Goal: Transaction & Acquisition: Purchase product/service

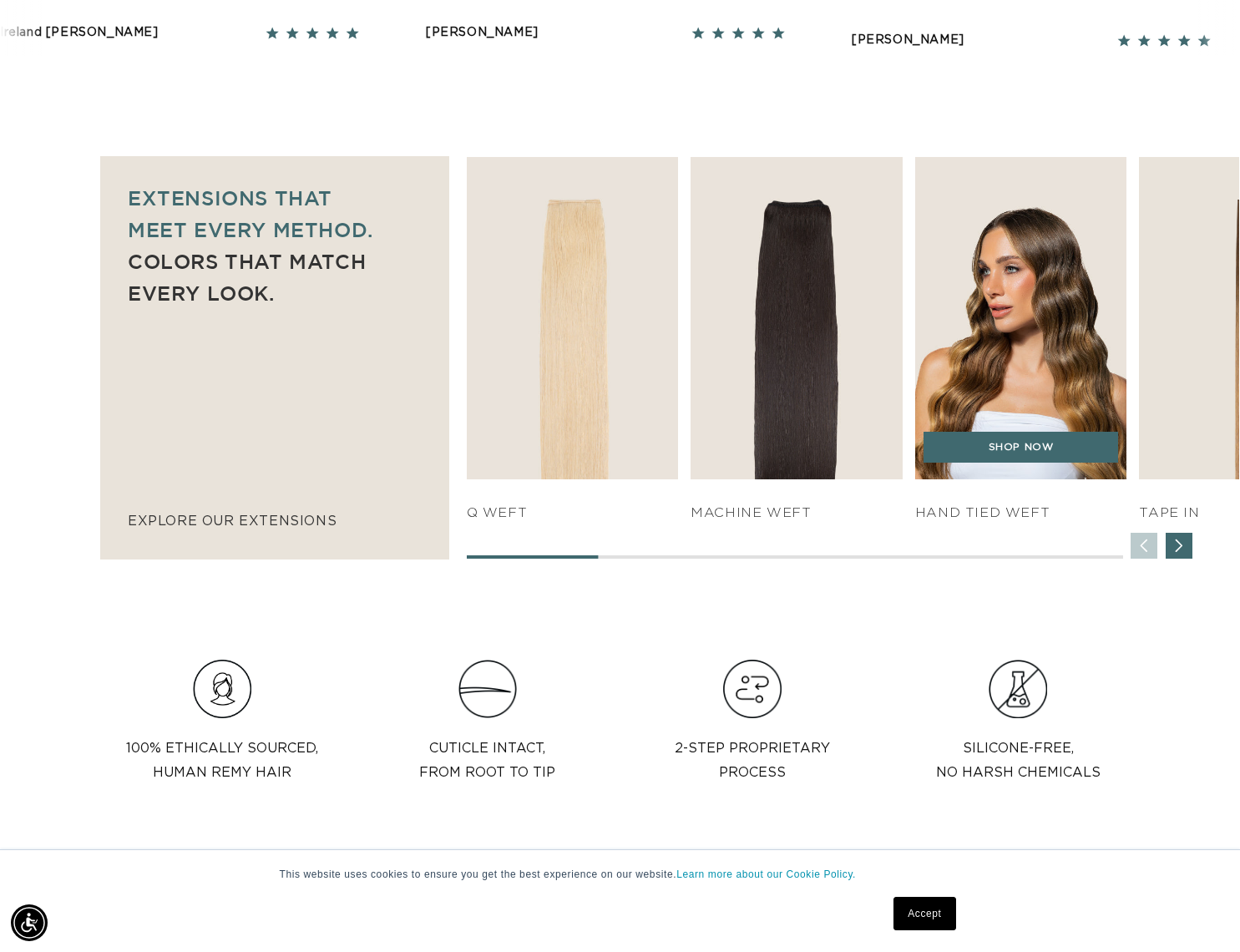
scroll to position [0, 1121]
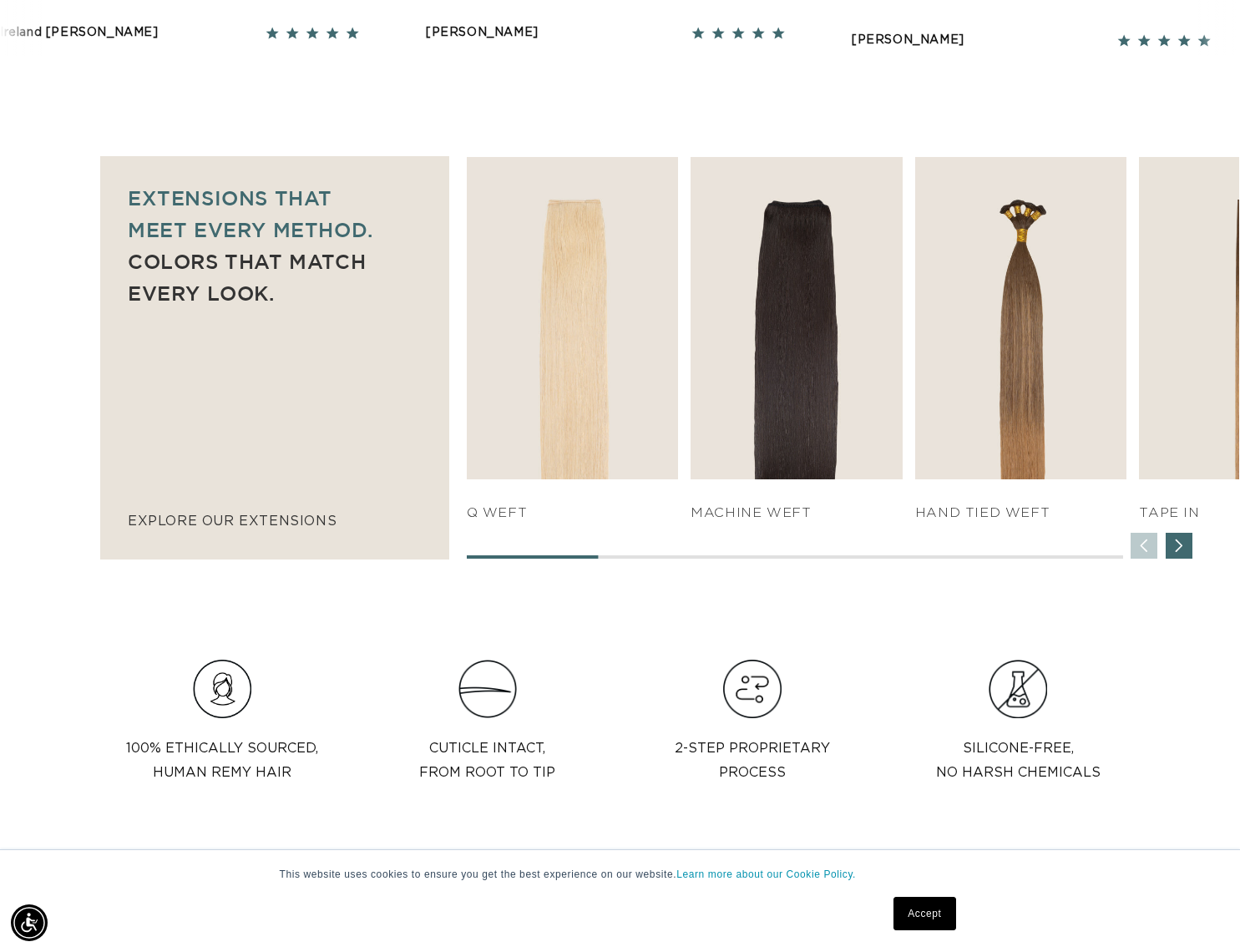
click at [1174, 540] on div "Next slide" at bounding box center [1178, 546] width 27 height 27
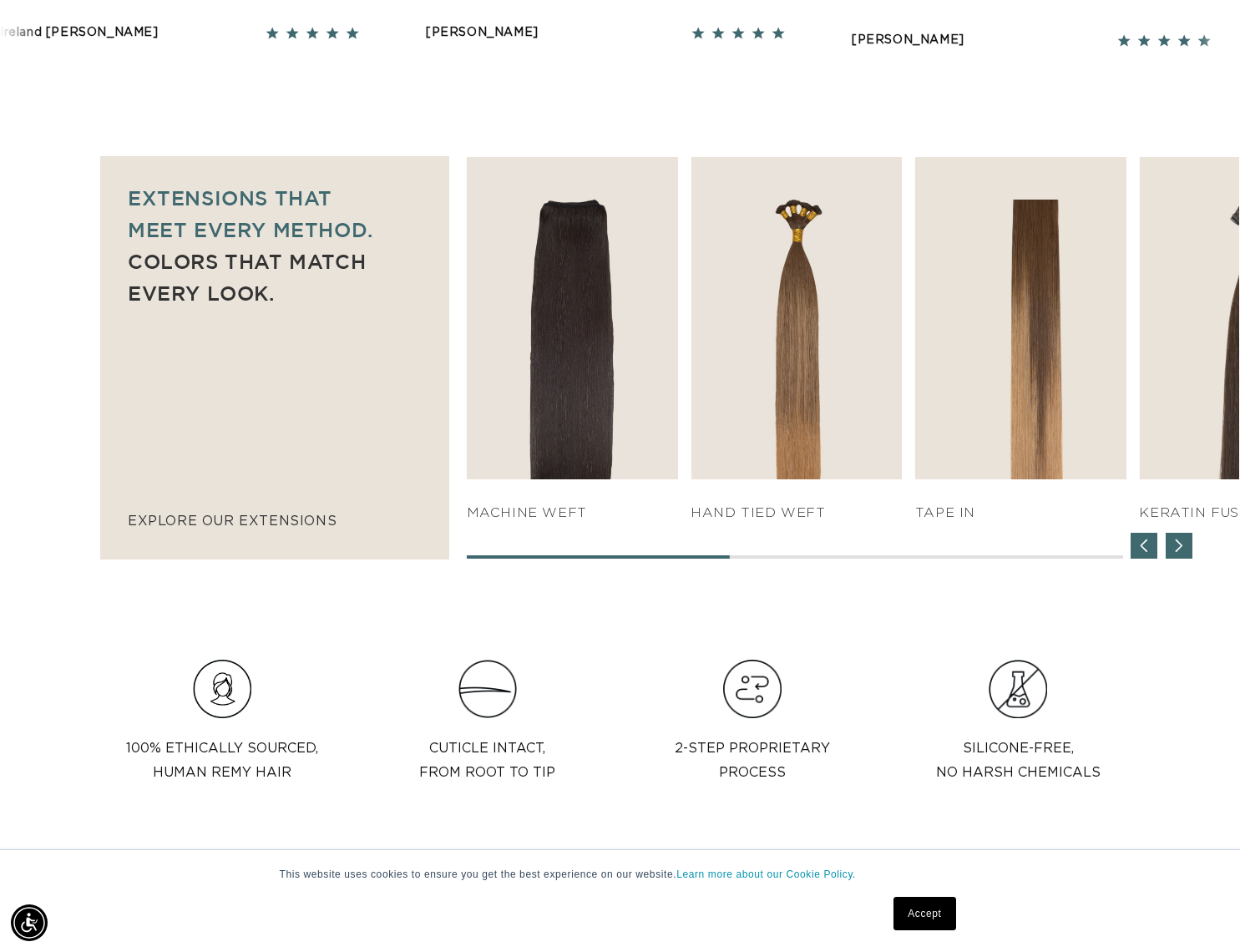
click at [1176, 544] on div "Next slide" at bounding box center [1178, 546] width 27 height 27
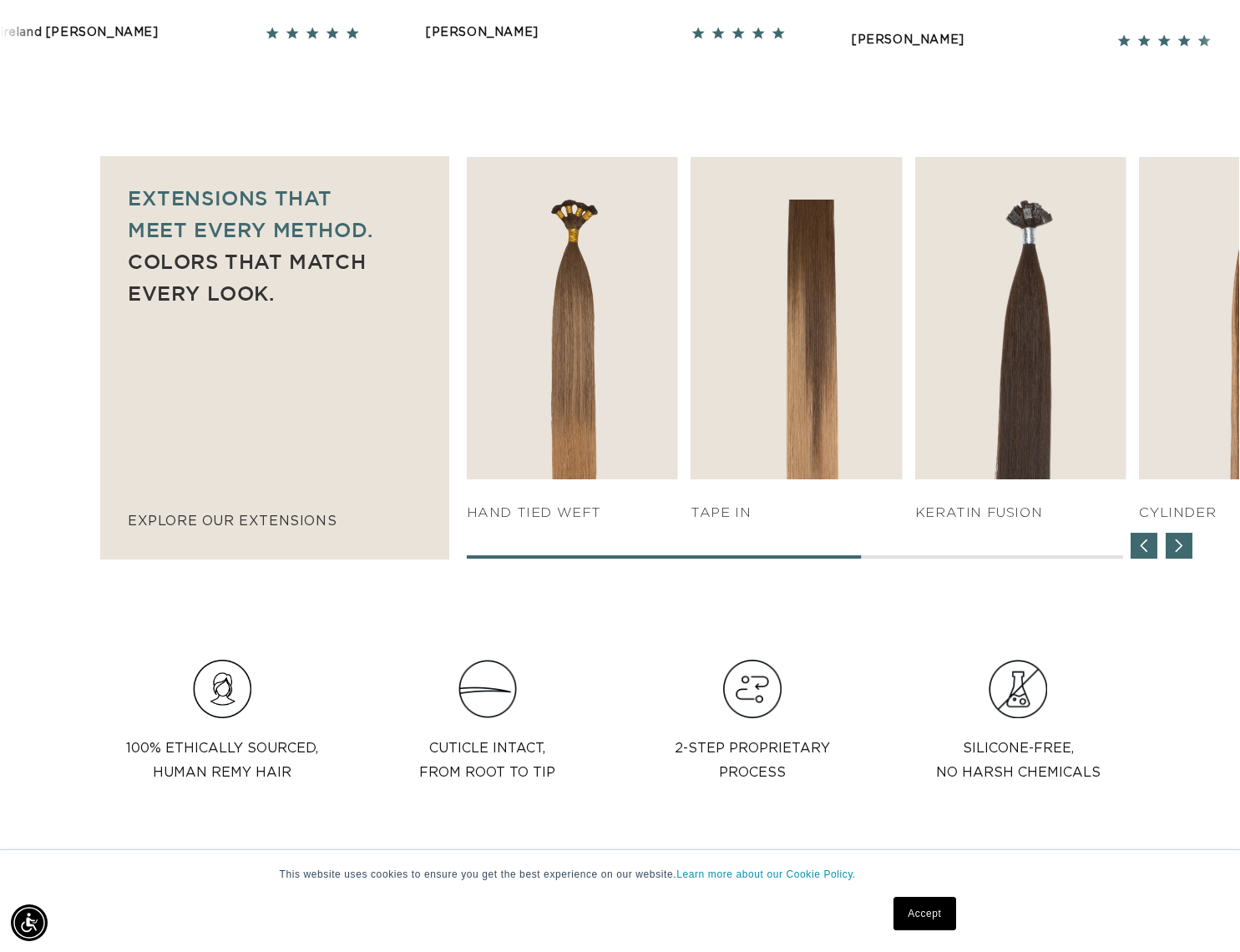
click at [1173, 547] on div "Next slide" at bounding box center [1178, 546] width 27 height 27
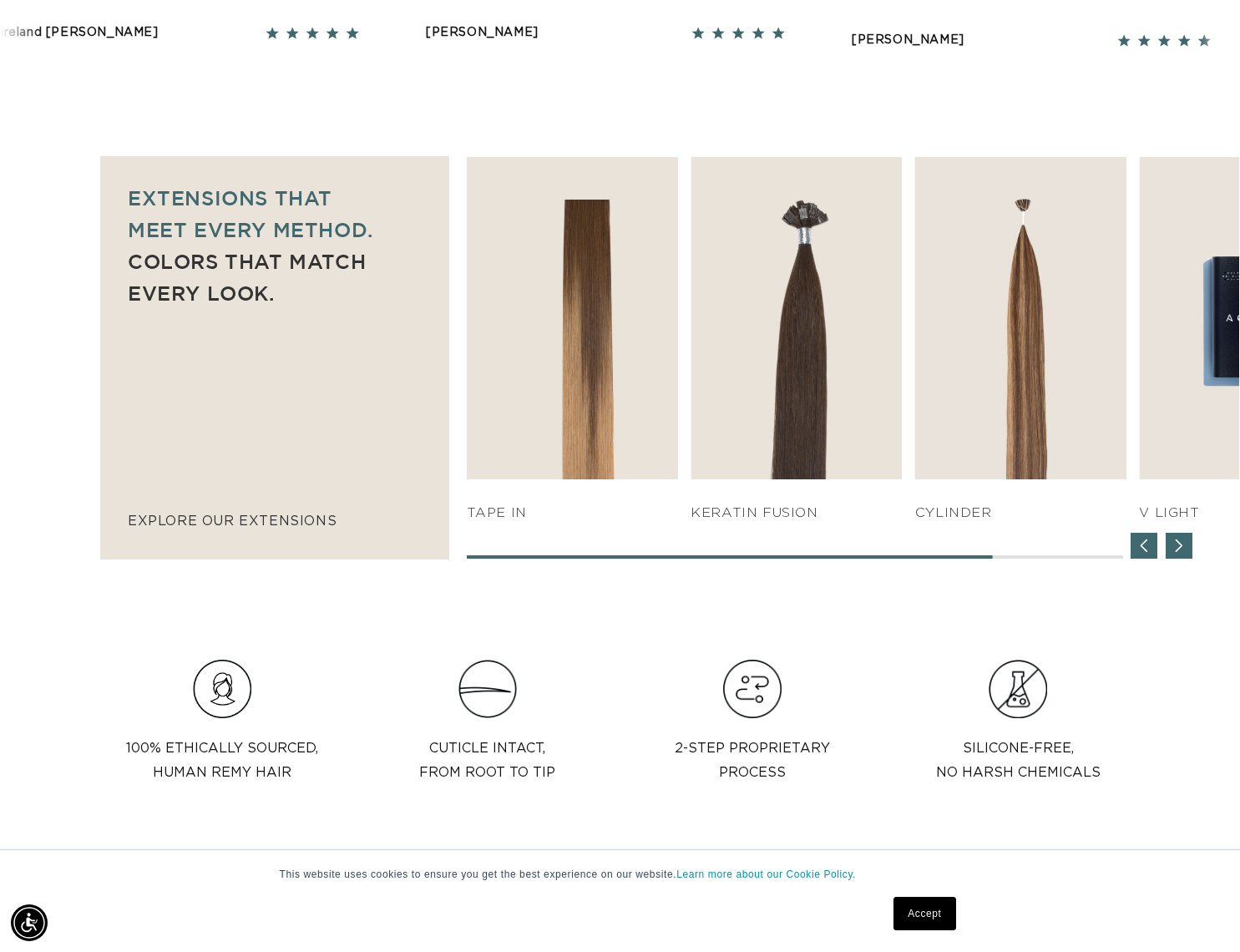
click at [1153, 543] on div "Previous slide" at bounding box center [1143, 546] width 27 height 27
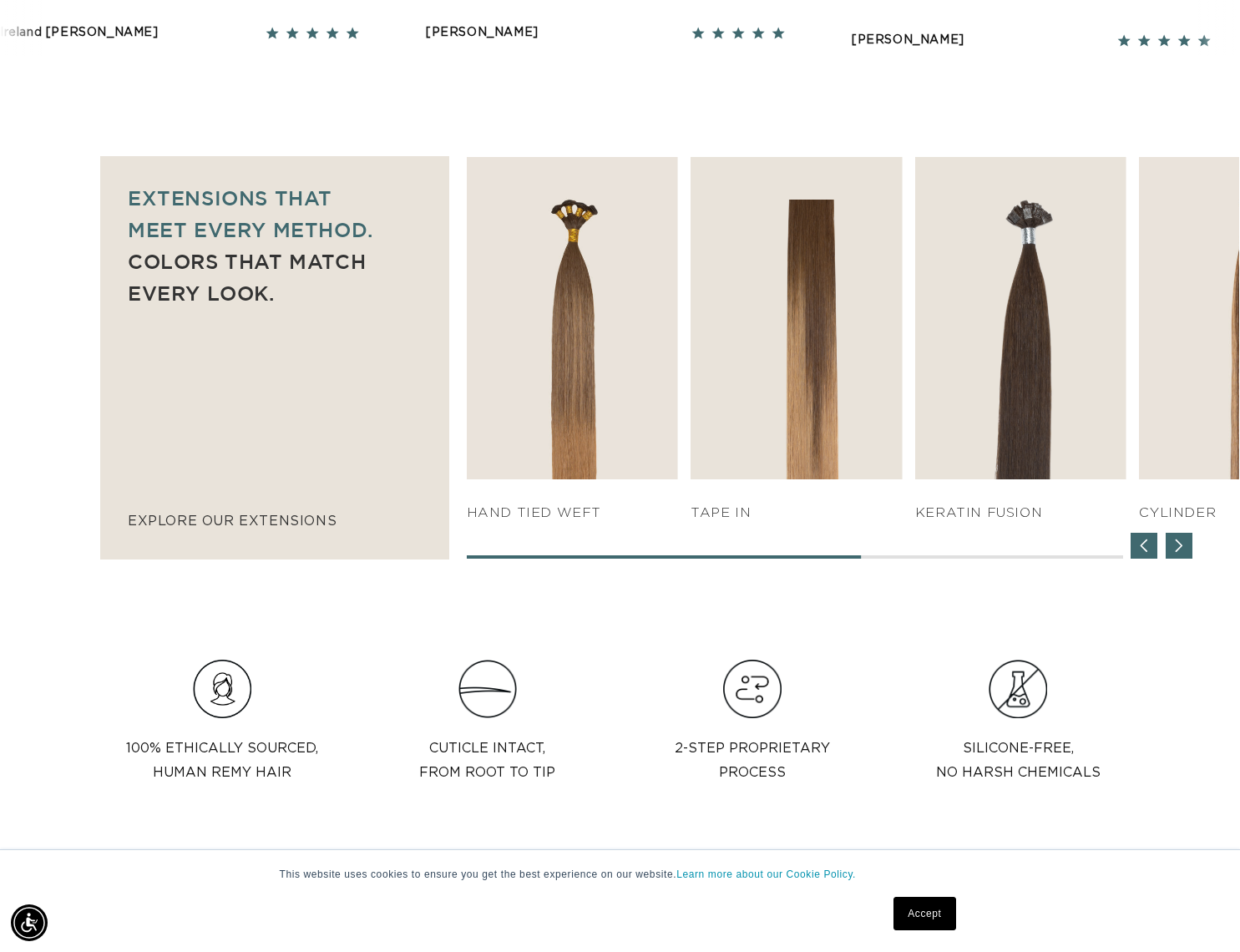
scroll to position [0, 2243]
click at [1153, 543] on div "Previous slide" at bounding box center [1143, 546] width 27 height 27
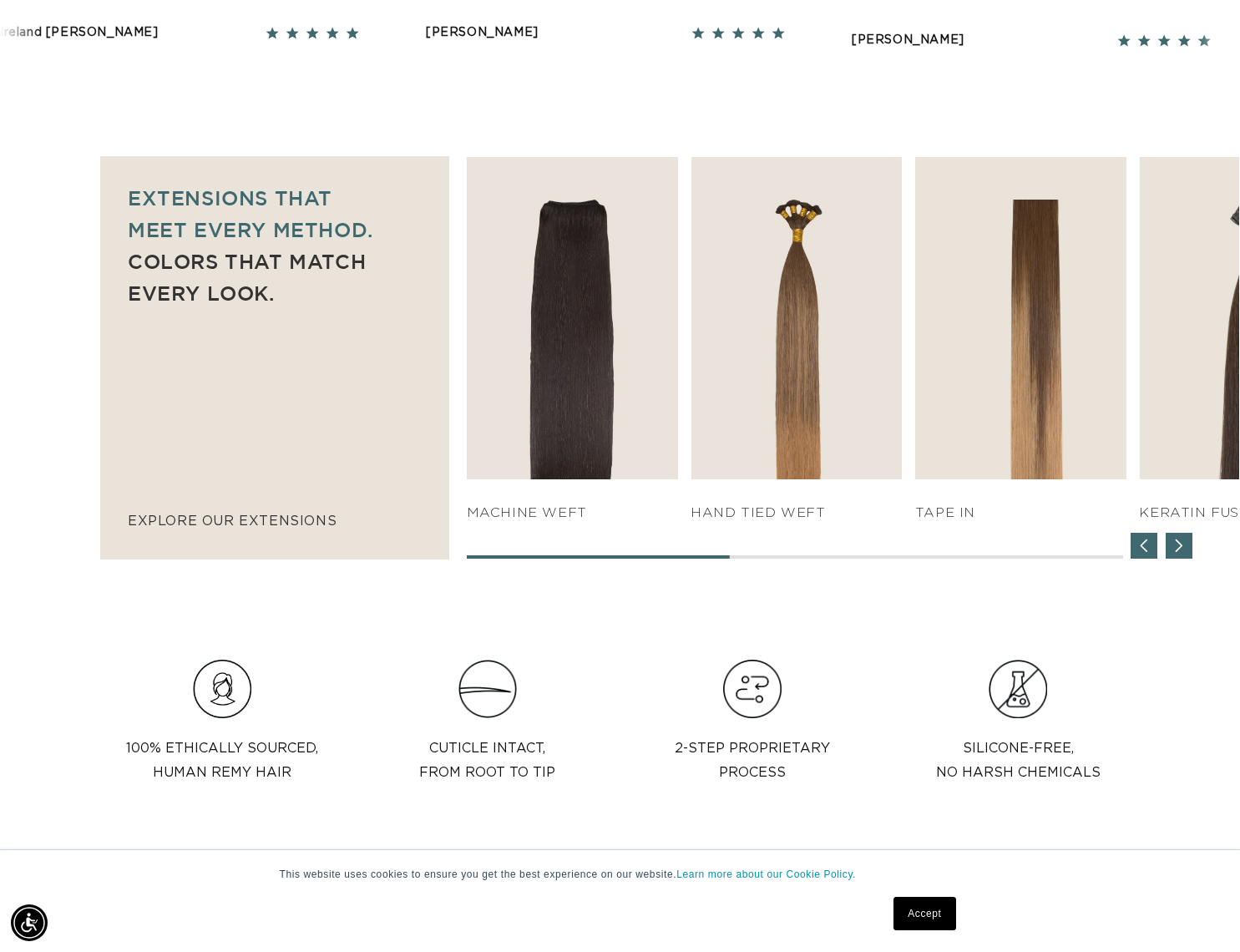
click at [1155, 544] on div "Previous slide" at bounding box center [1143, 546] width 27 height 27
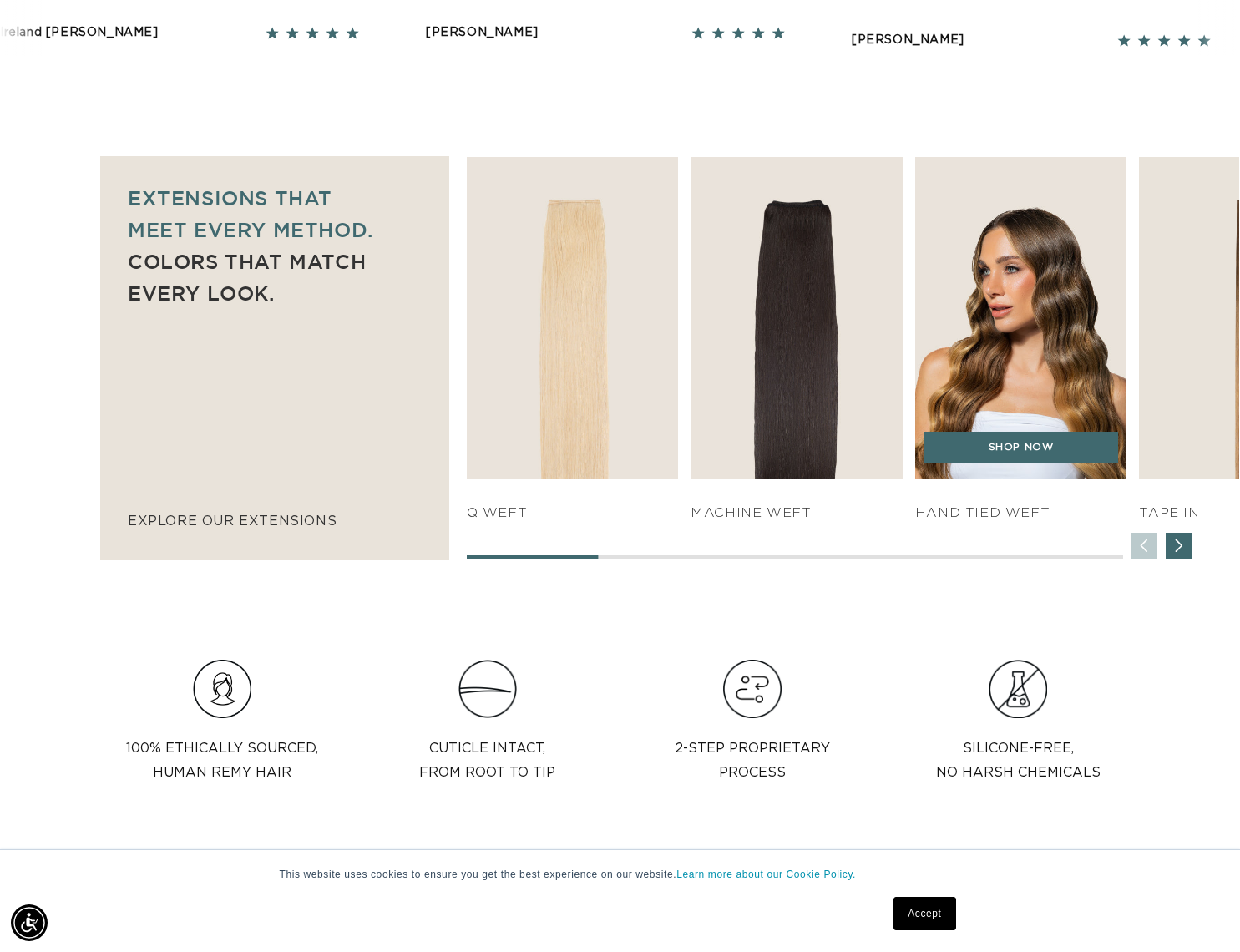
click at [1010, 364] on img "3 / 7" at bounding box center [1020, 319] width 222 height 339
click at [1029, 445] on link "SHOP NOW" at bounding box center [1021, 448] width 195 height 32
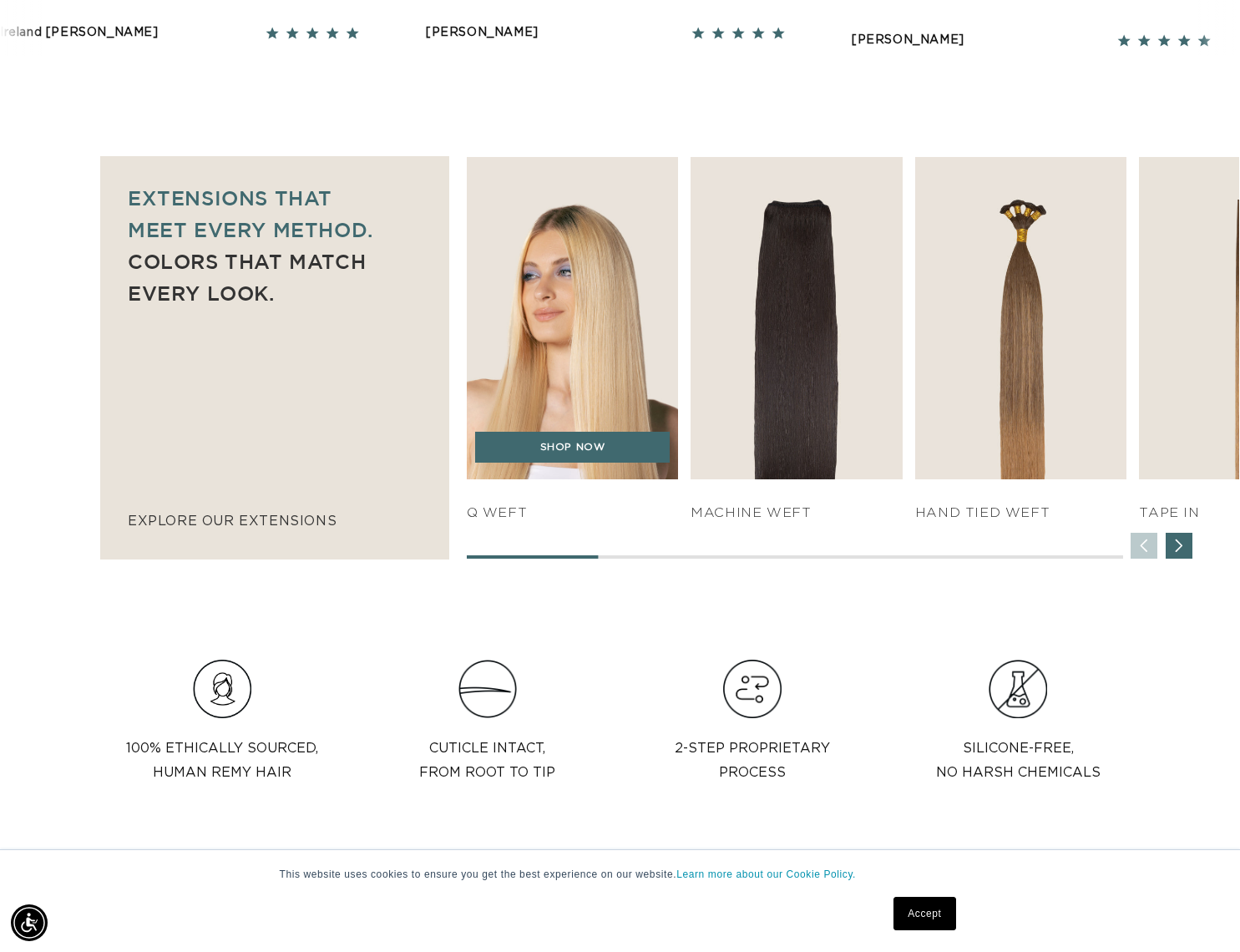
click at [580, 370] on img "1 / 7" at bounding box center [573, 319] width 222 height 339
click at [578, 459] on link "SHOP NOW" at bounding box center [573, 448] width 195 height 32
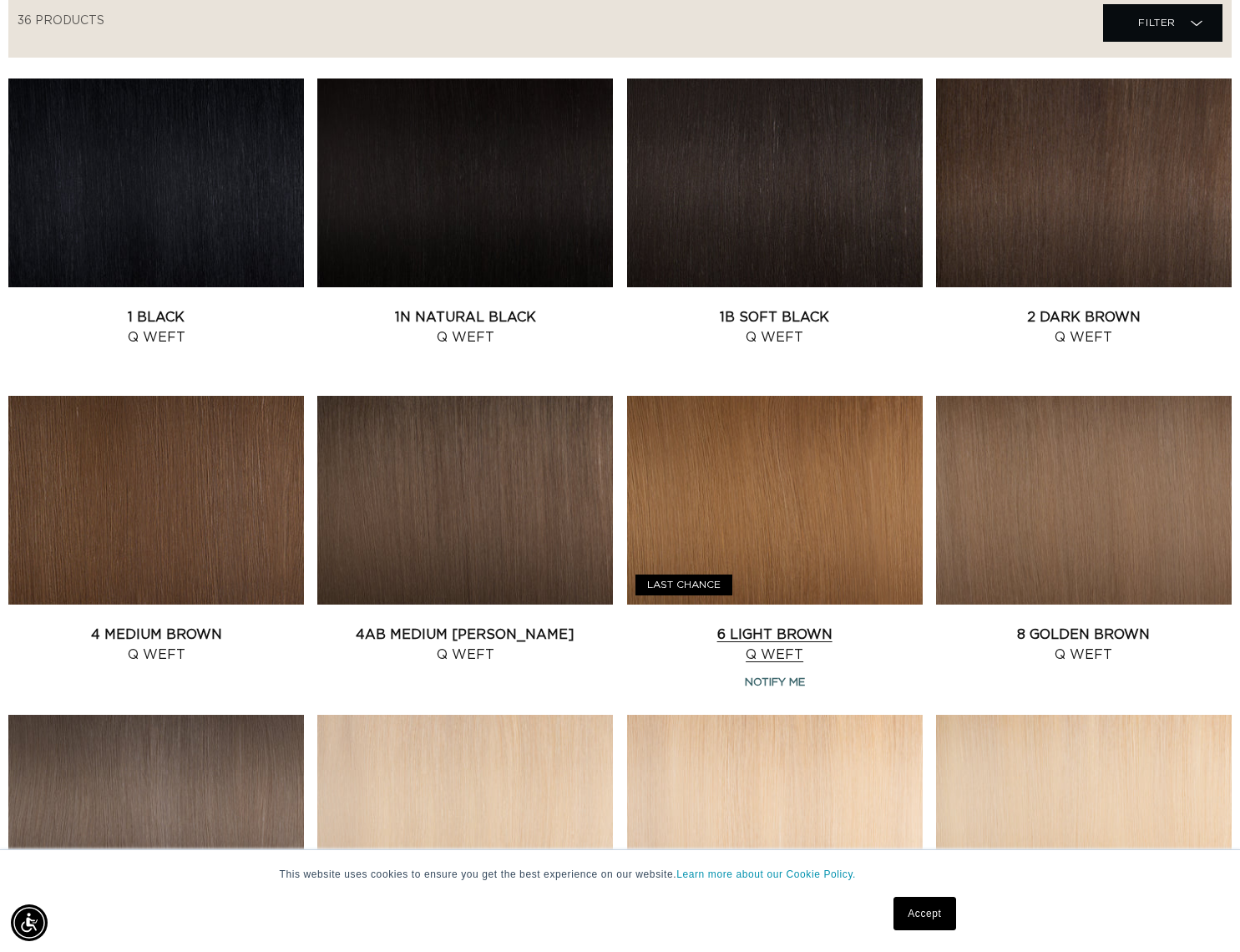
scroll to position [0, 1121]
click at [178, 307] on link "1 Black Q Weft" at bounding box center [156, 327] width 296 height 40
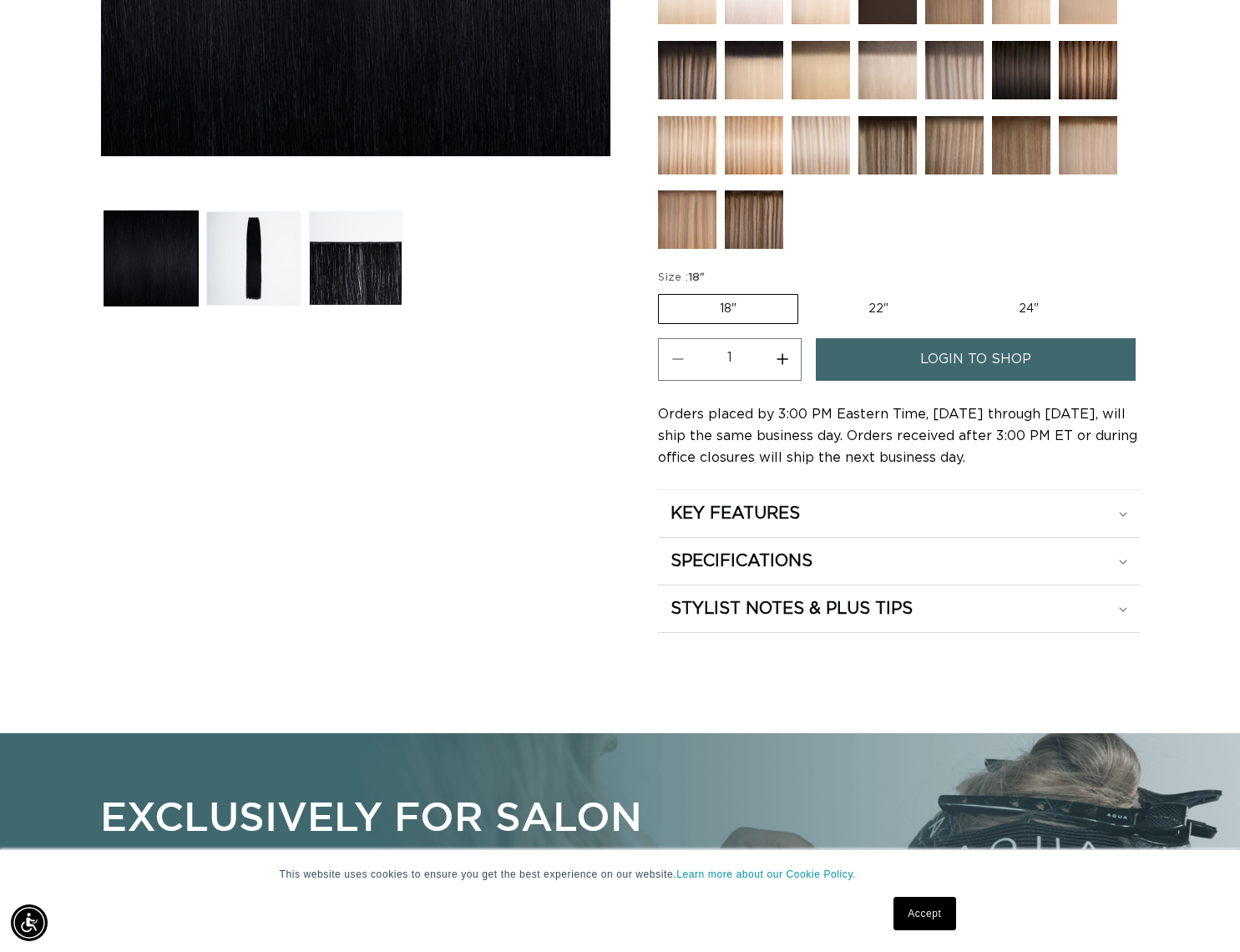
scroll to position [0, 1121]
click at [891, 316] on label "22" Variant sold out or unavailable" at bounding box center [879, 309] width 142 height 28
click at [808, 291] on input "22" Variant sold out or unavailable" at bounding box center [807, 290] width 1 height 1
radio input "true"
click at [909, 362] on link "login to shop" at bounding box center [976, 359] width 320 height 42
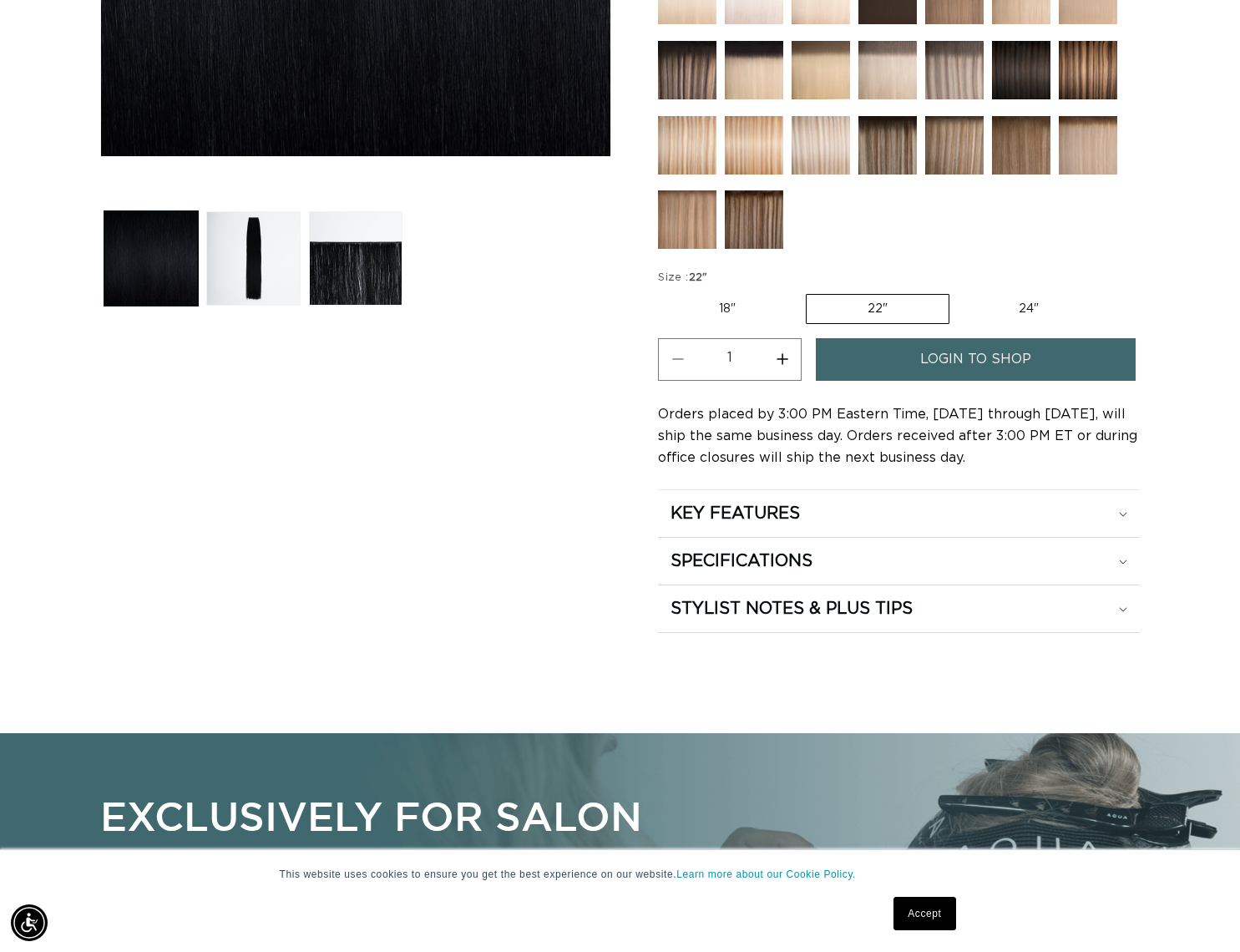
scroll to position [586, 0]
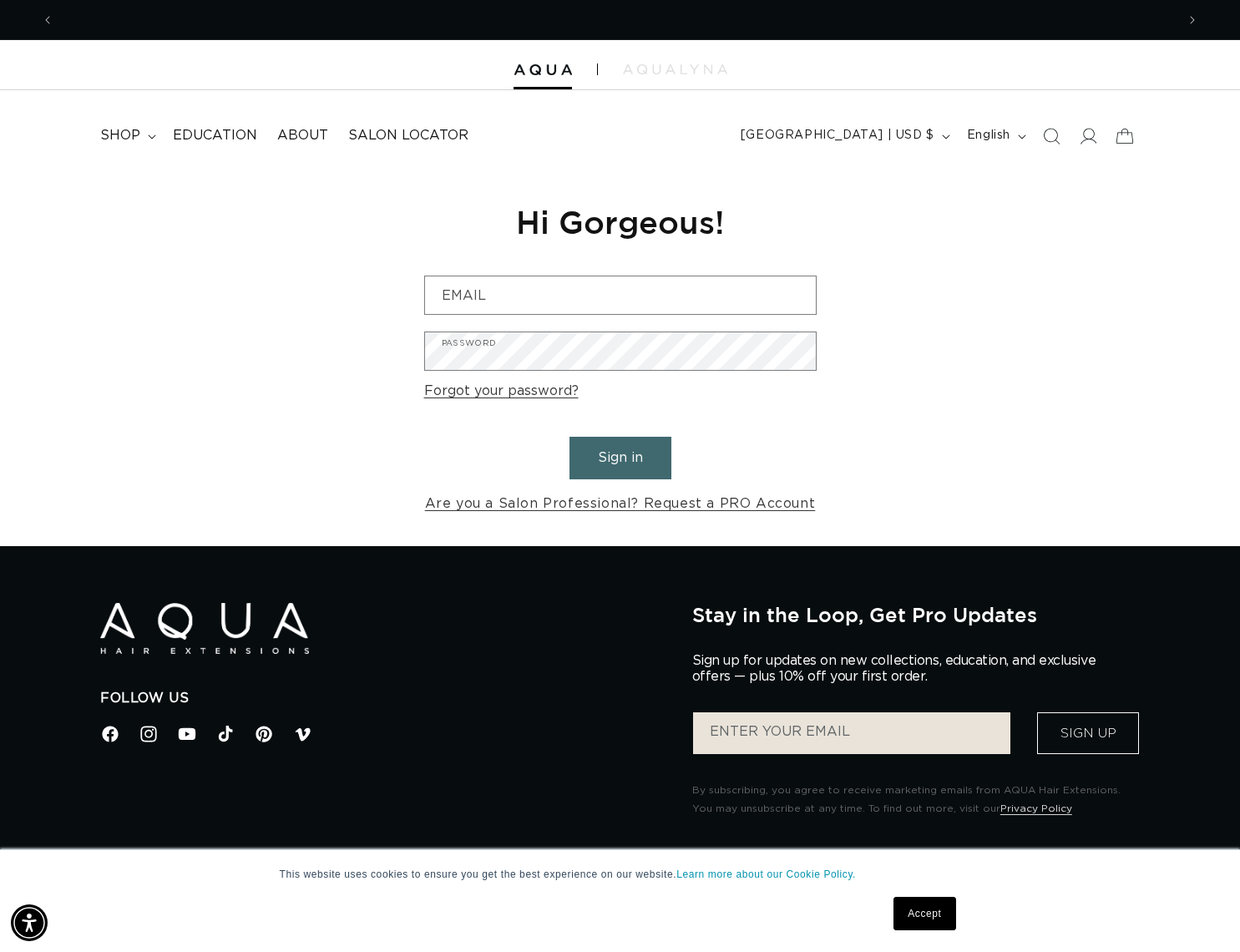
scroll to position [0, 2243]
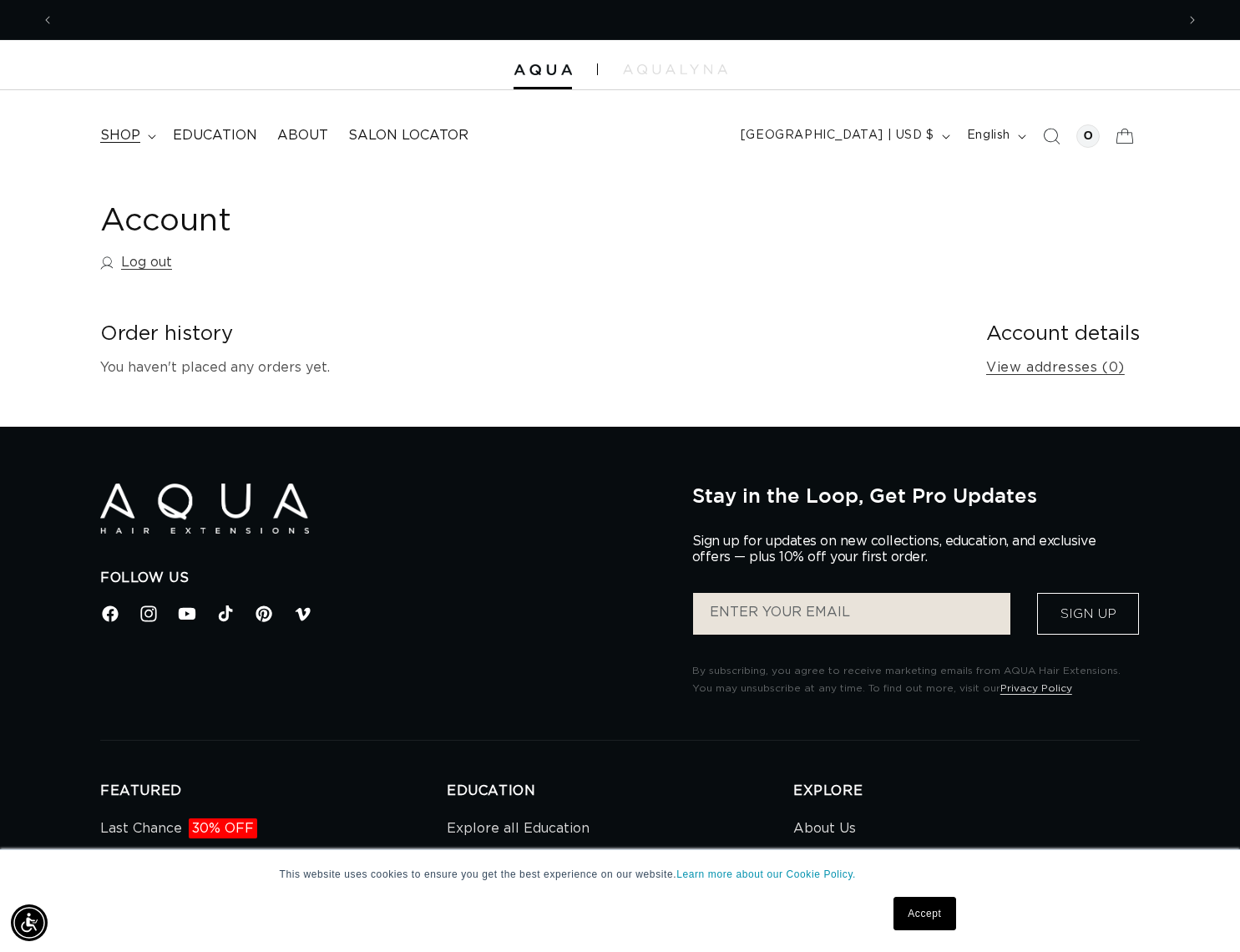
click at [117, 135] on span "shop" at bounding box center [120, 135] width 40 height 17
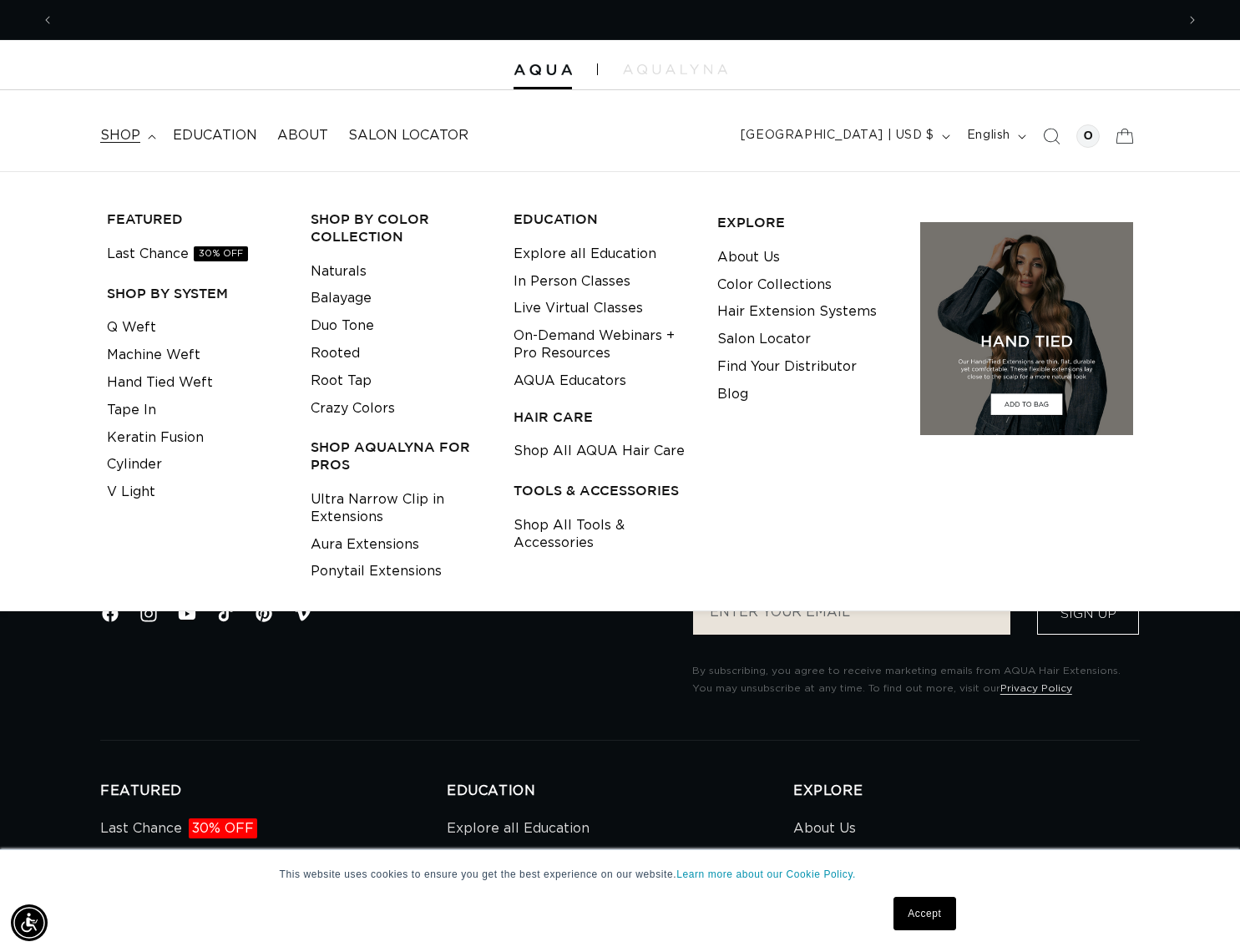
scroll to position [0, 1121]
click at [131, 333] on link "Q Weft" at bounding box center [131, 328] width 50 height 28
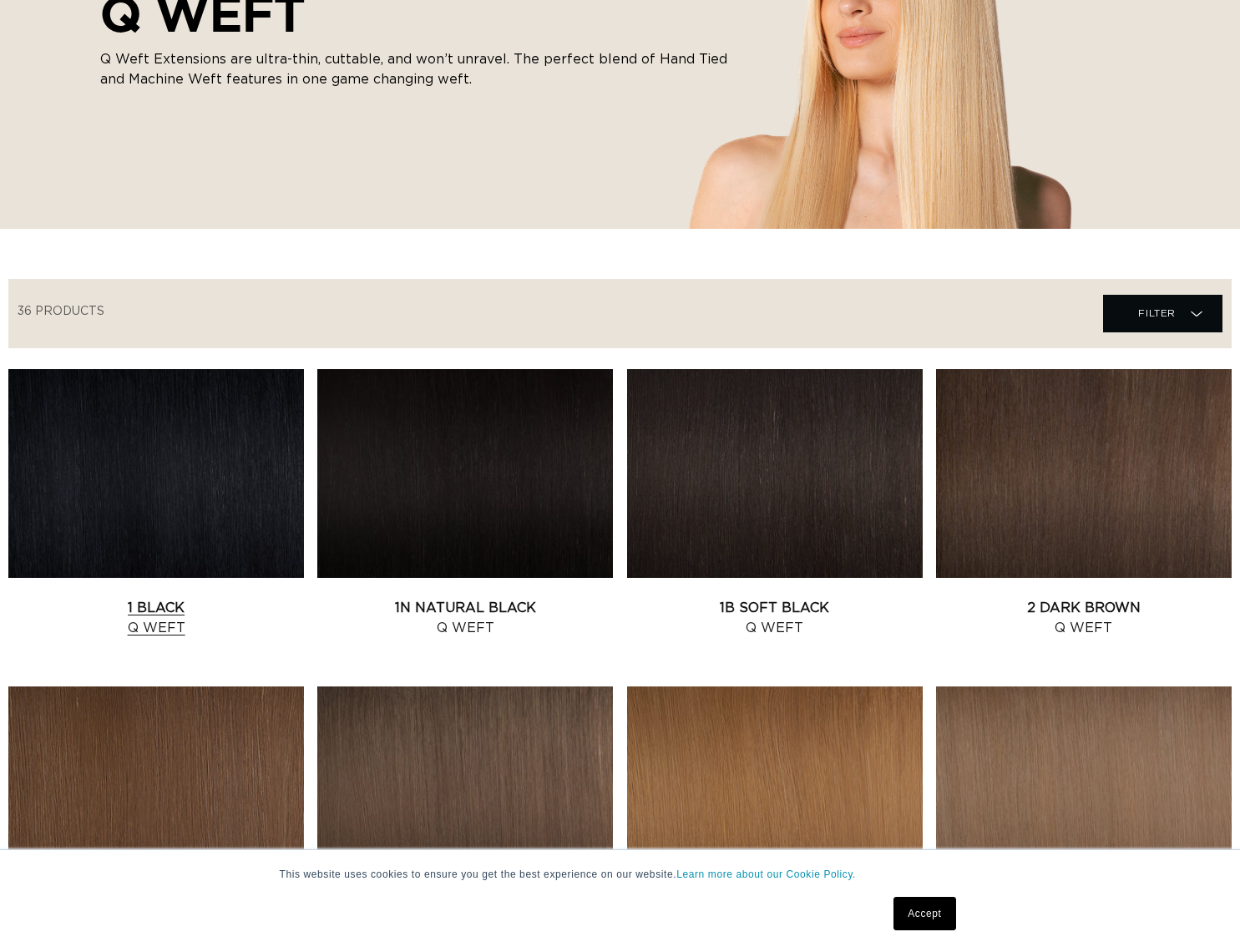
scroll to position [598, 0]
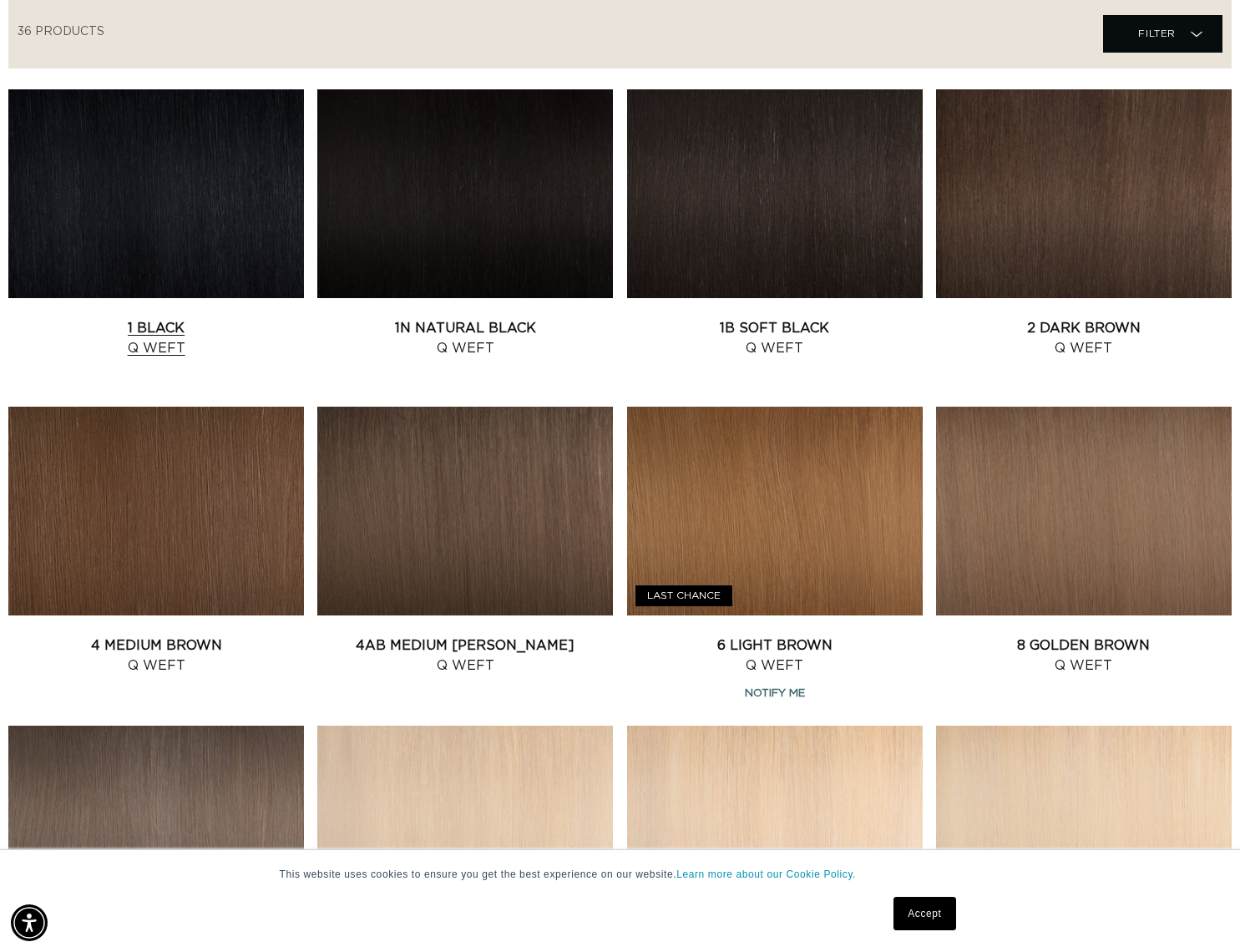
click at [193, 322] on link "1 Black Q Weft" at bounding box center [156, 338] width 296 height 40
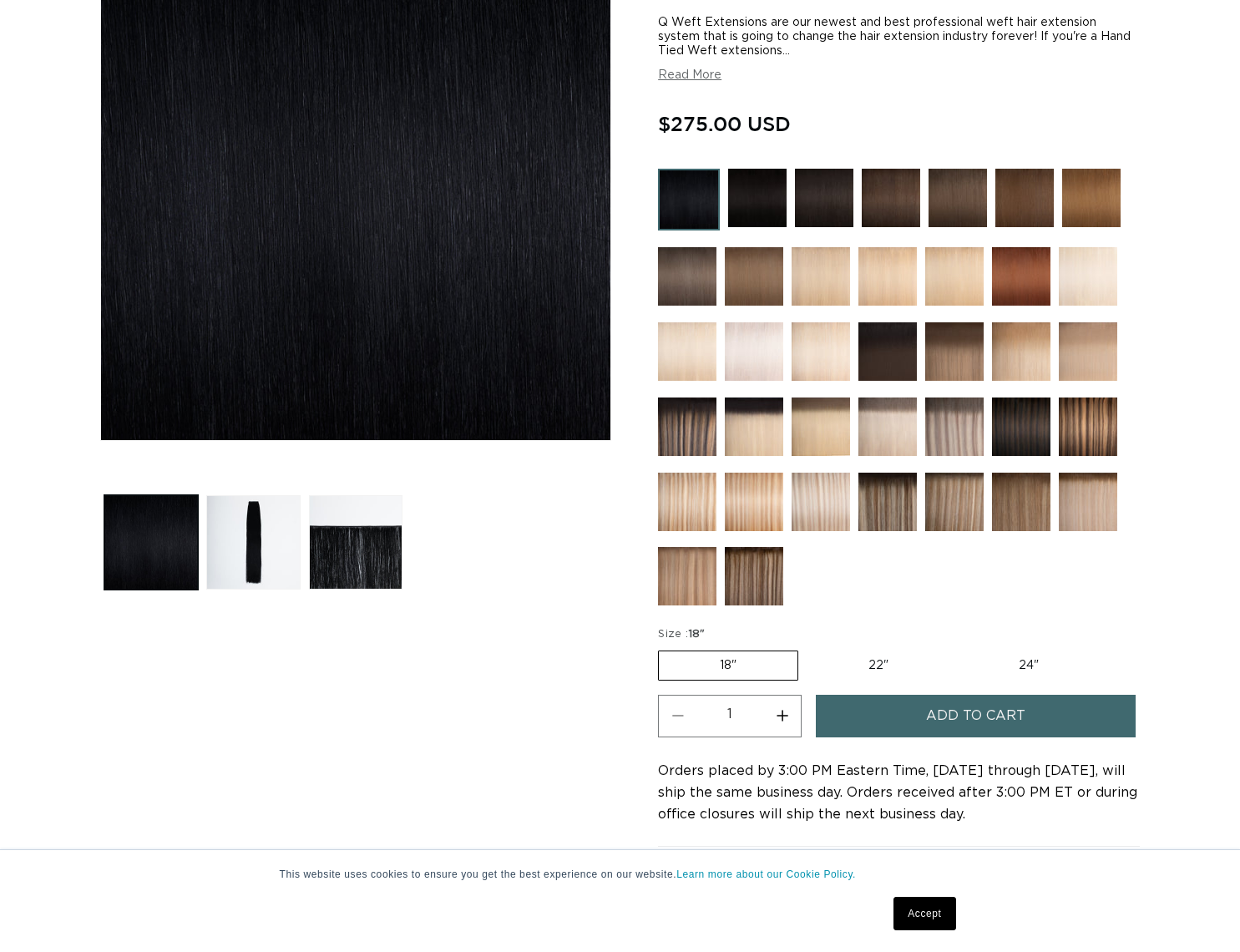
scroll to position [294, 0]
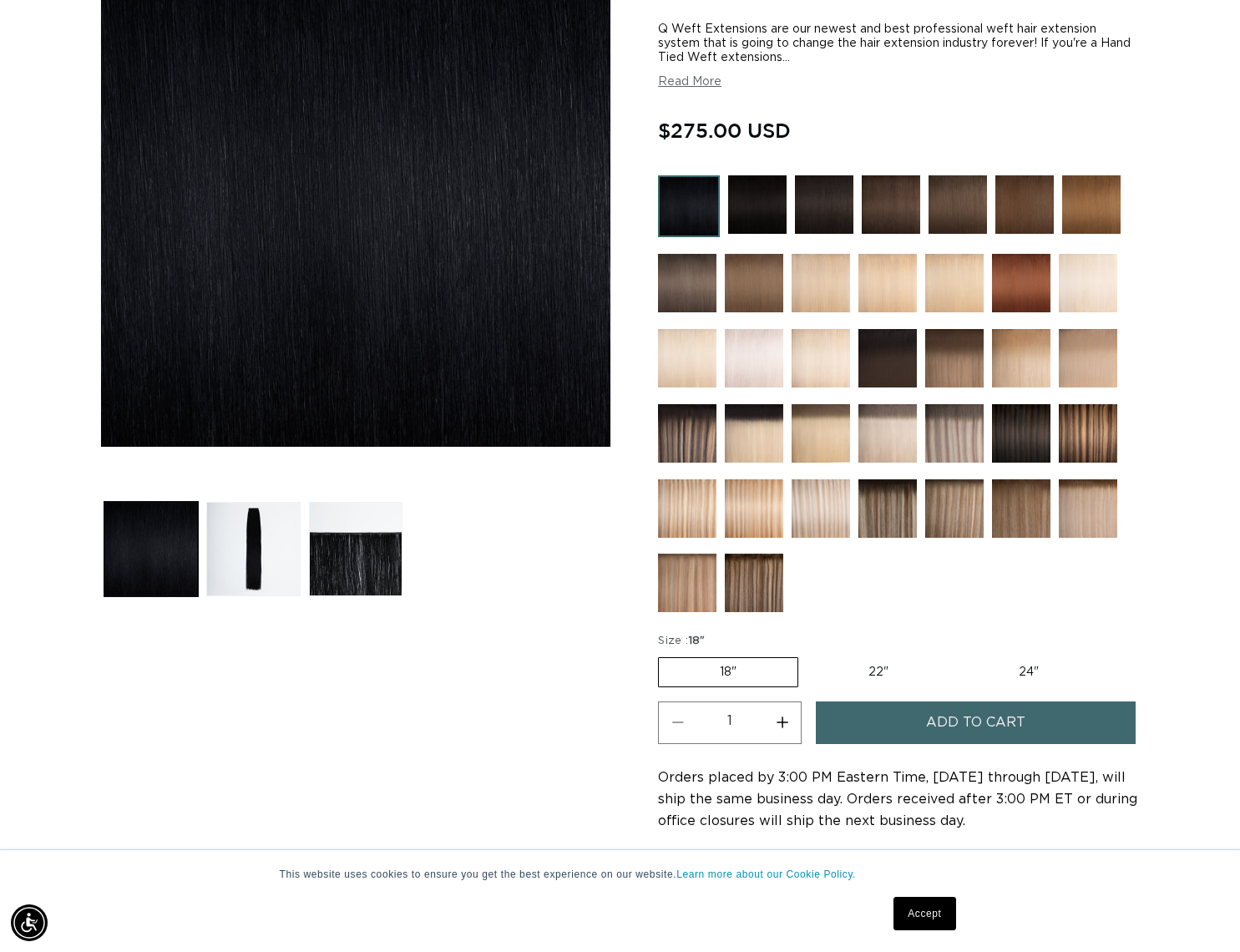
click at [883, 668] on label "22" Variant sold out or unavailable" at bounding box center [879, 672] width 142 height 28
click at [808, 654] on input "22" Variant sold out or unavailable" at bounding box center [807, 653] width 1 height 1
radio input "true"
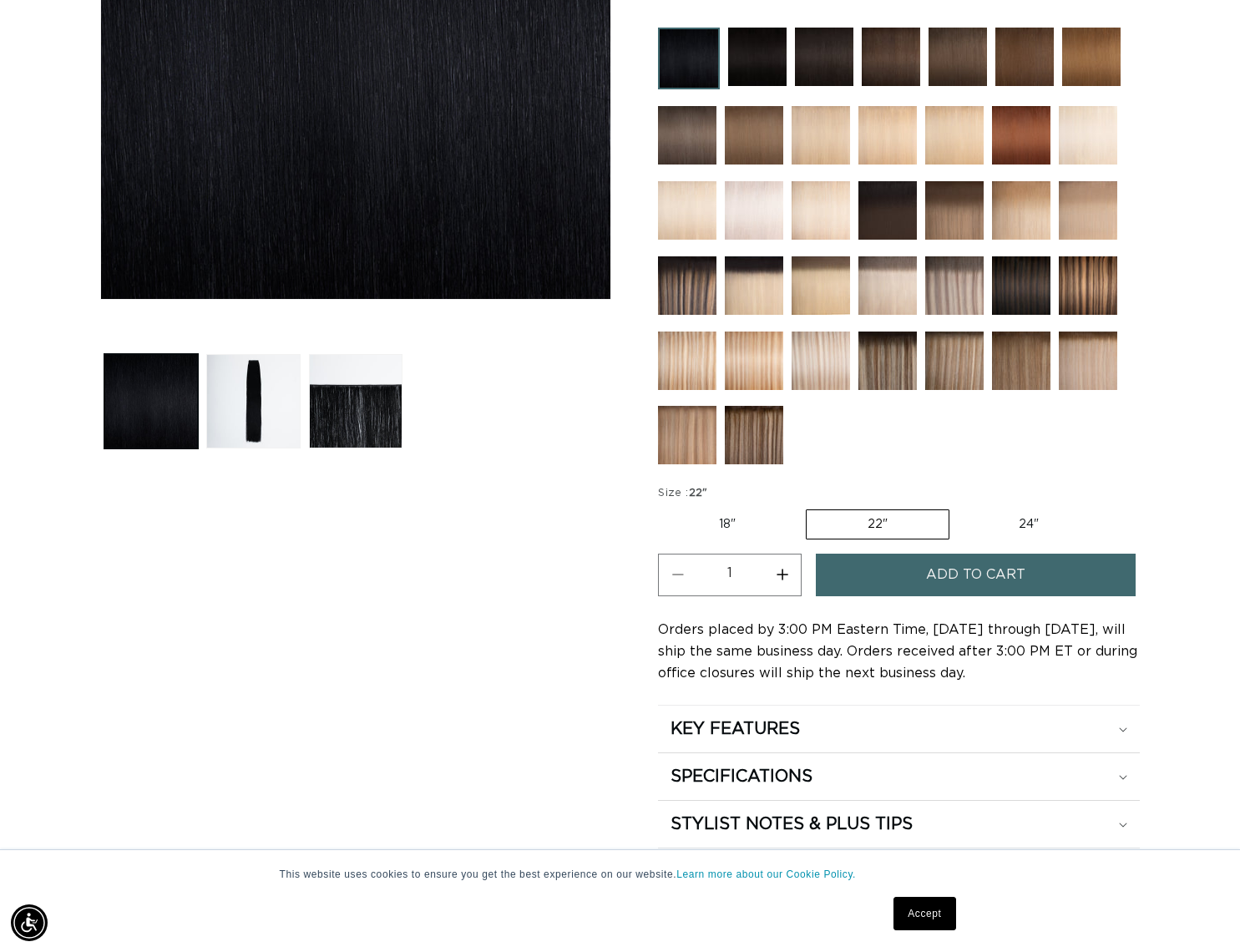
scroll to position [0, 1121]
click at [920, 580] on button "Add to cart" at bounding box center [976, 574] width 320 height 42
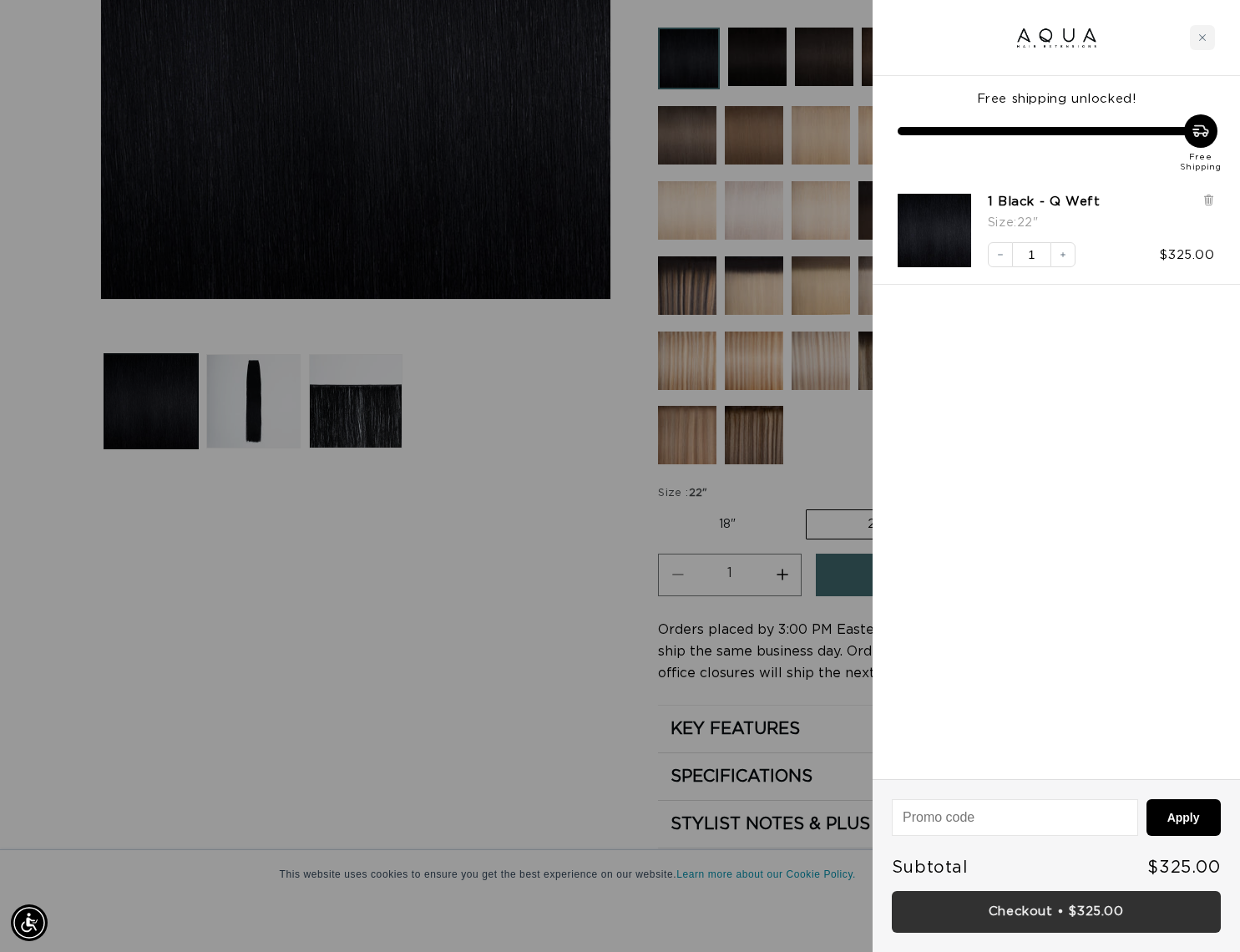
scroll to position [0, 2243]
click at [1017, 898] on link "Checkout • $325.00" at bounding box center [1056, 912] width 329 height 42
click at [1195, 35] on div "Close cart" at bounding box center [1202, 37] width 25 height 25
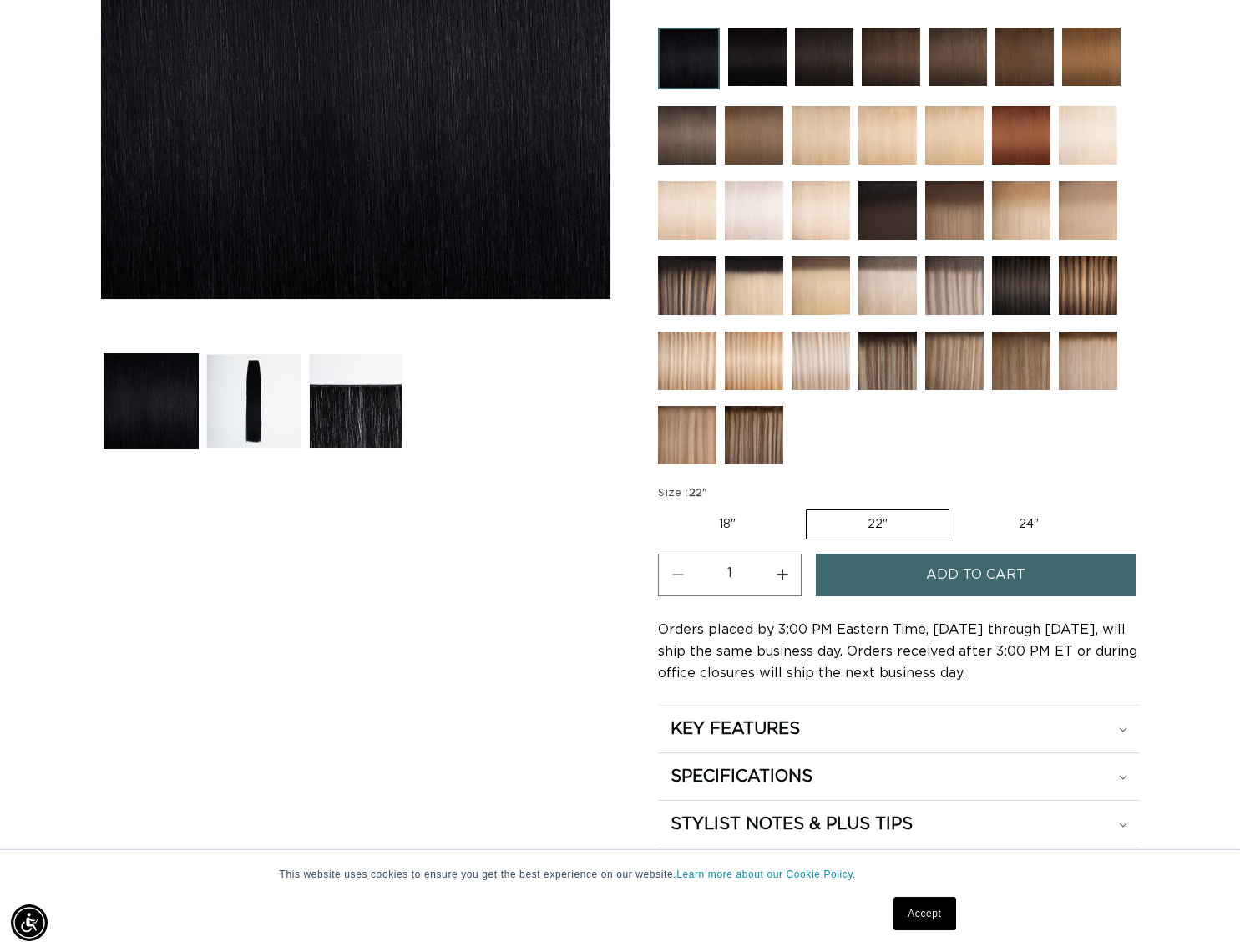
click at [998, 524] on label "24" Variant sold out or unavailable" at bounding box center [1029, 524] width 142 height 28
click at [959, 506] on input "24" Variant sold out or unavailable" at bounding box center [958, 506] width 1 height 1
radio input "true"
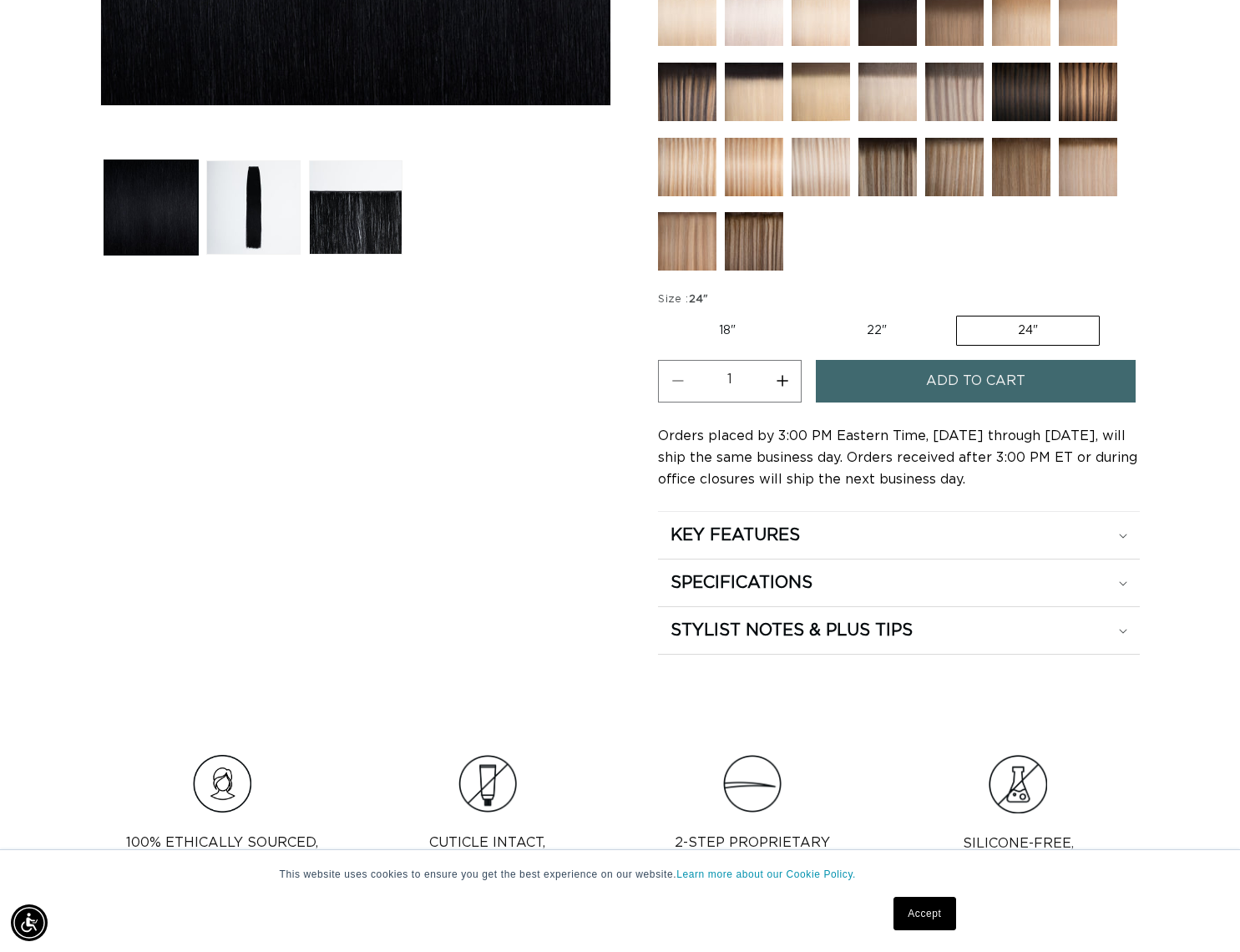
scroll to position [637, 0]
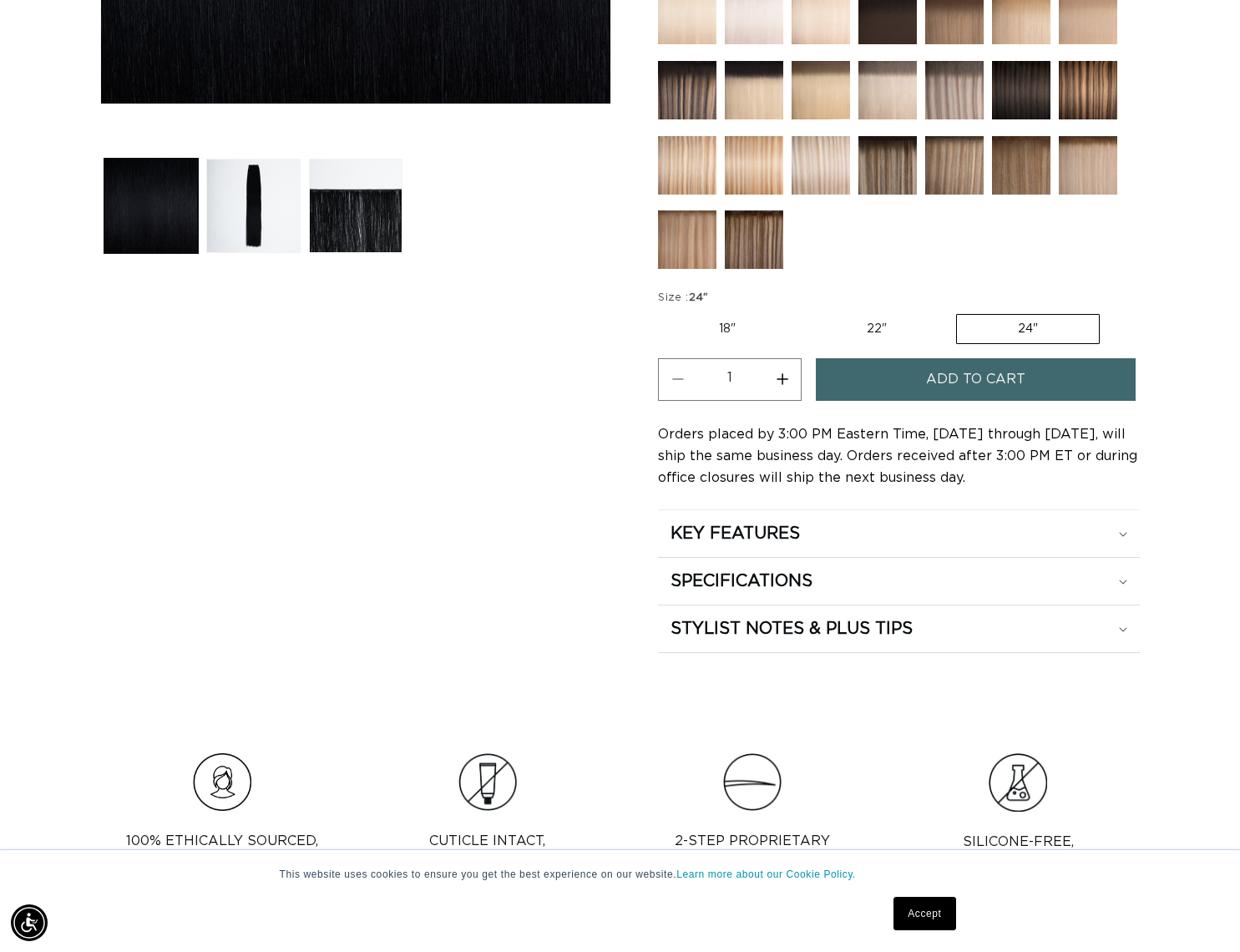
click at [873, 322] on label "22" Variant sold out or unavailable" at bounding box center [877, 329] width 142 height 28
click at [806, 312] on input "22" Variant sold out or unavailable" at bounding box center [805, 311] width 1 height 1
radio input "true"
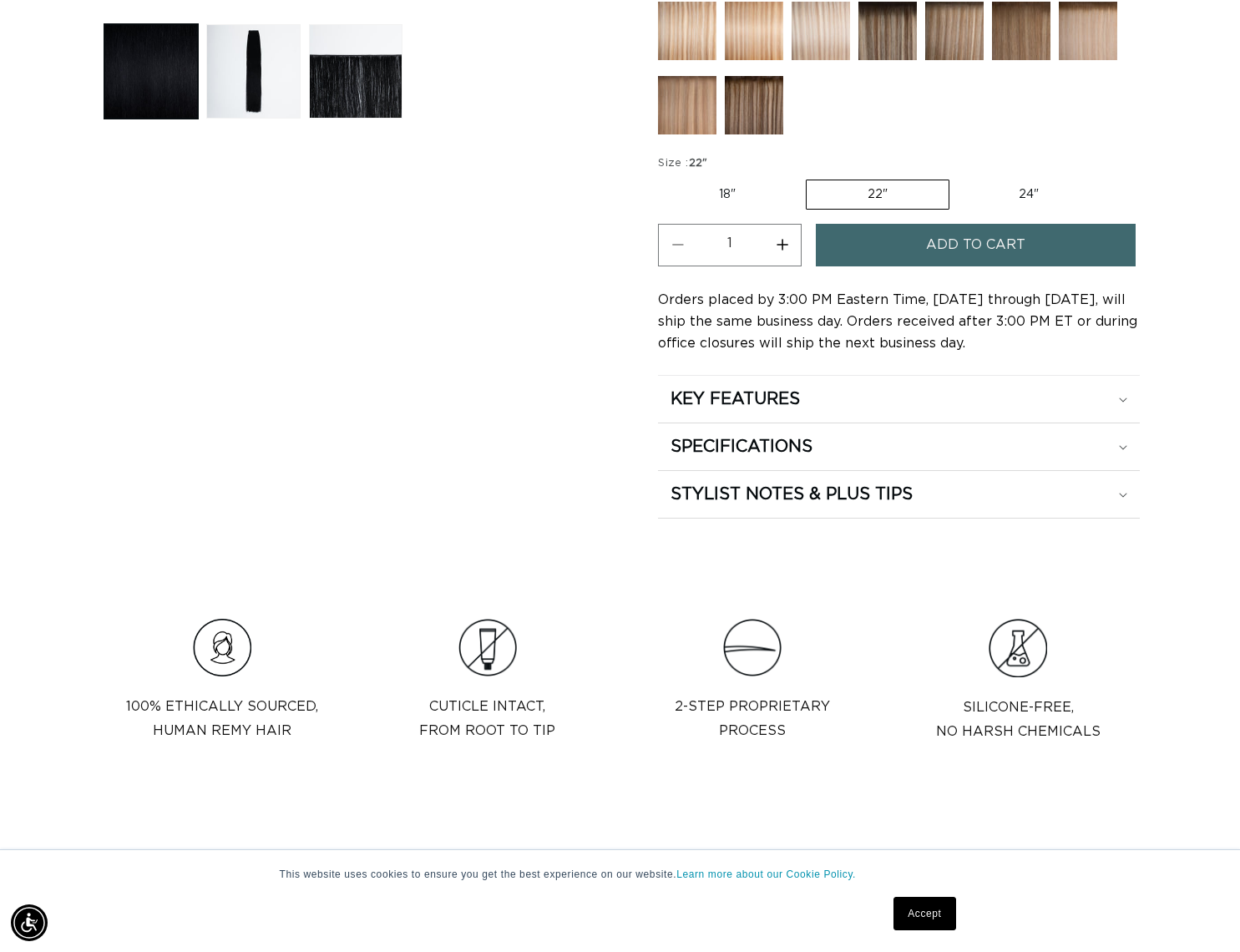
scroll to position [0, 2243]
click at [882, 496] on h2 "STYLIST NOTES & PLUS TIPS" at bounding box center [791, 494] width 242 height 22
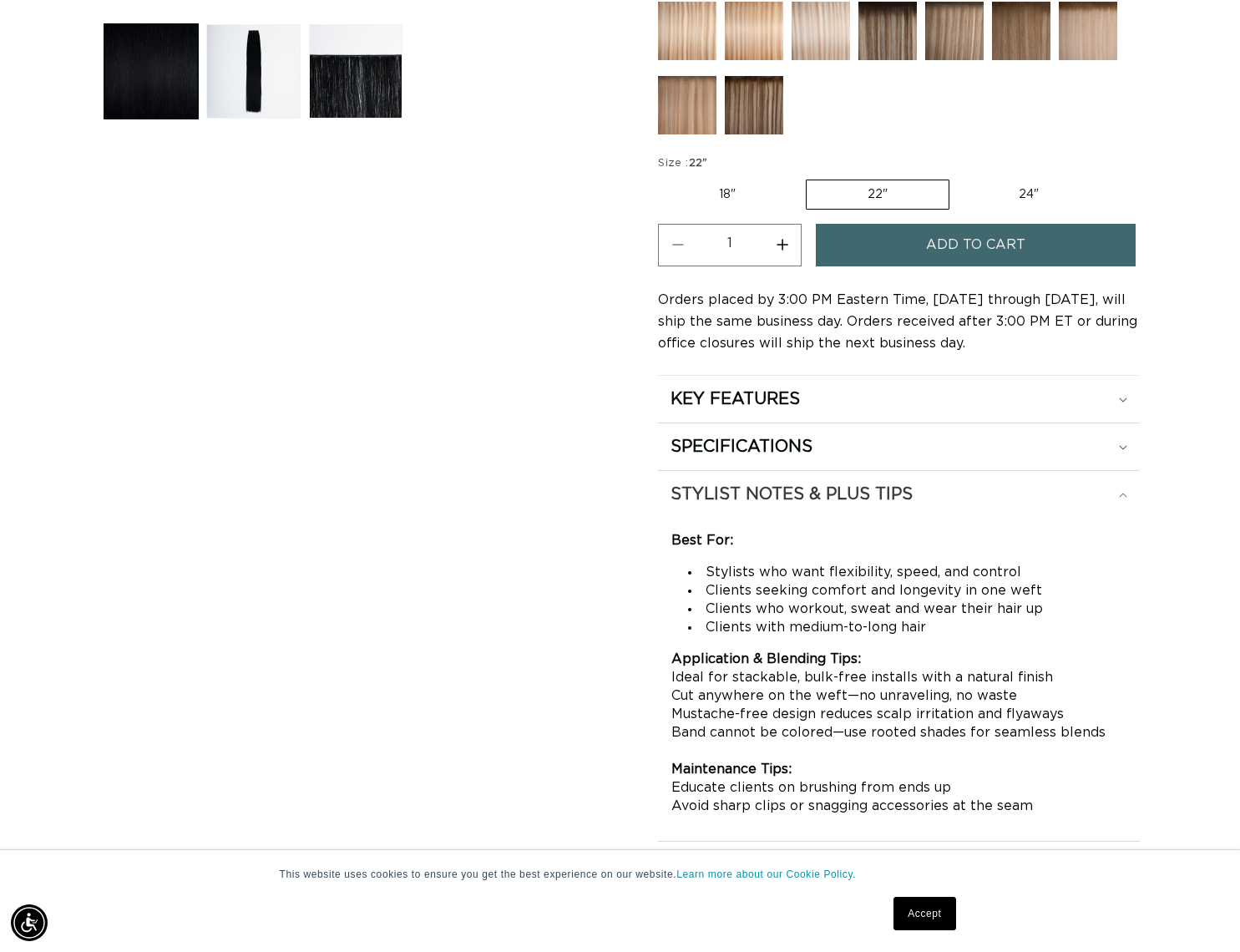
scroll to position [767, 0]
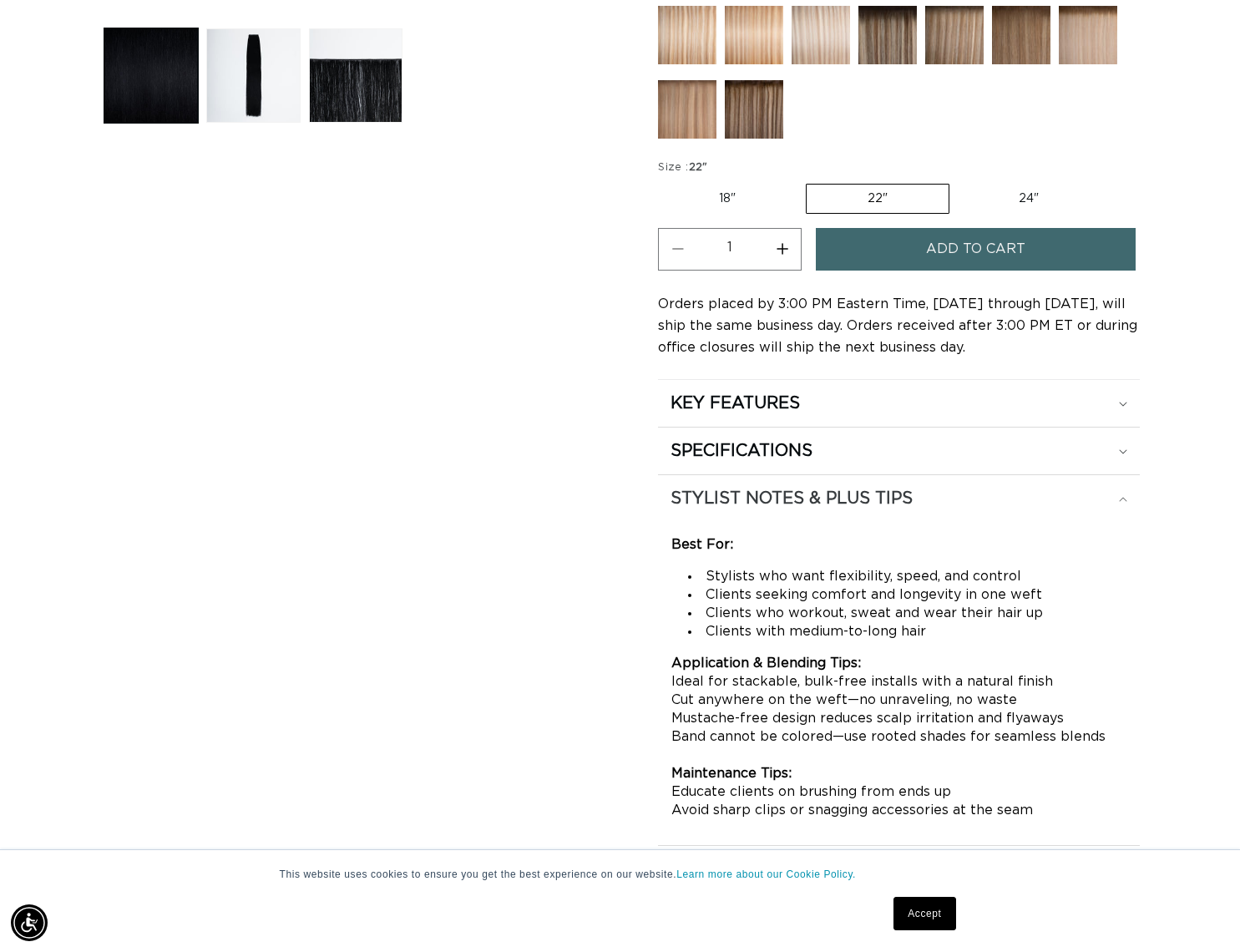
click at [931, 496] on div "STYLIST NOTES & PLUS TIPS" at bounding box center [899, 499] width 457 height 22
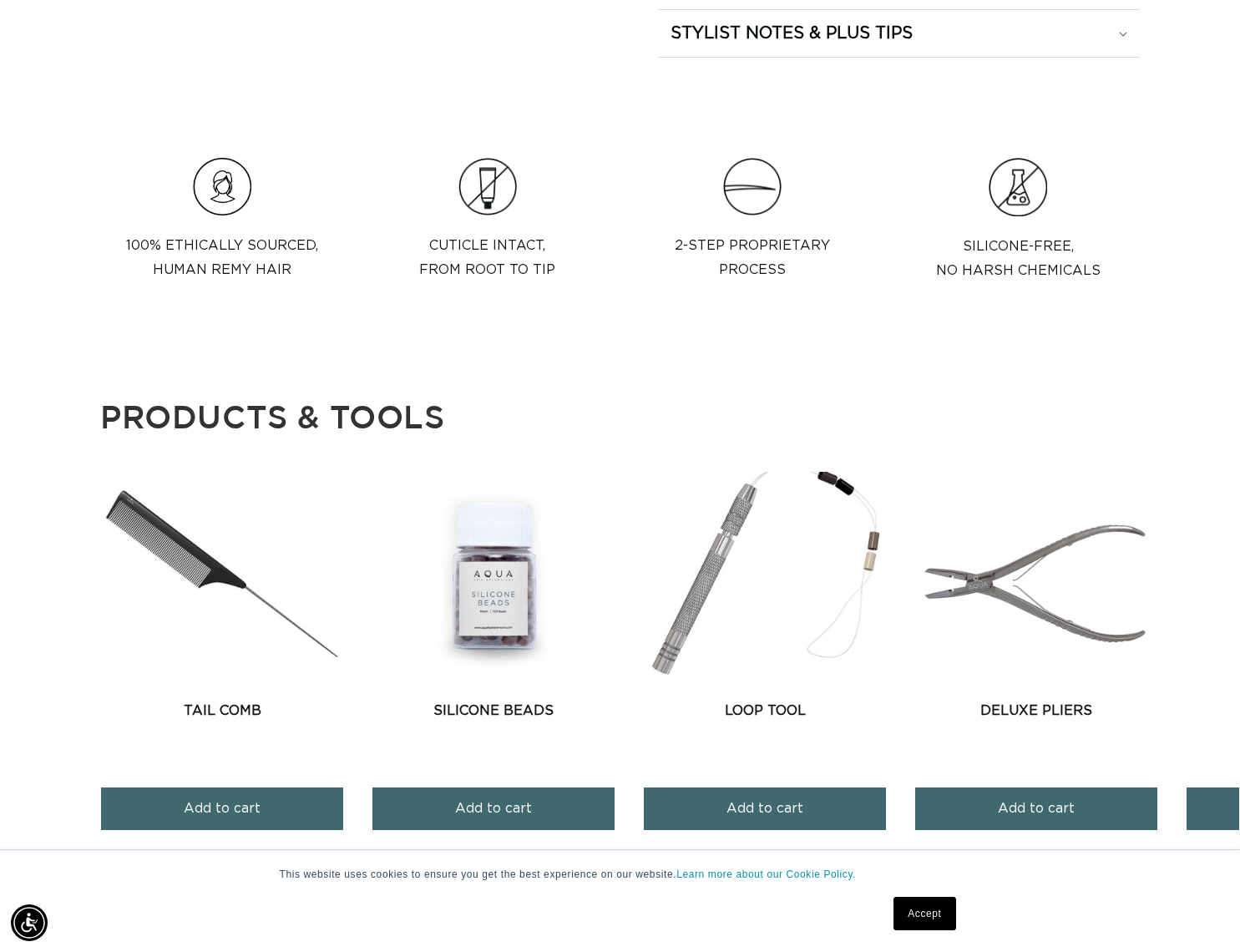
scroll to position [0, 0]
